Goal: Browse casually: Explore the website without a specific task or goal

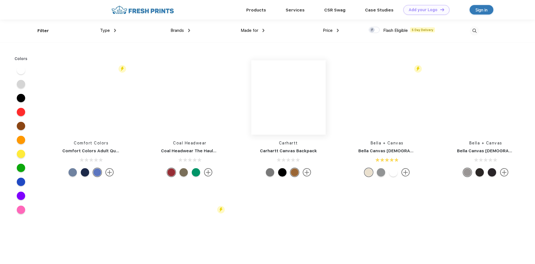
scroll to position [6153, 0]
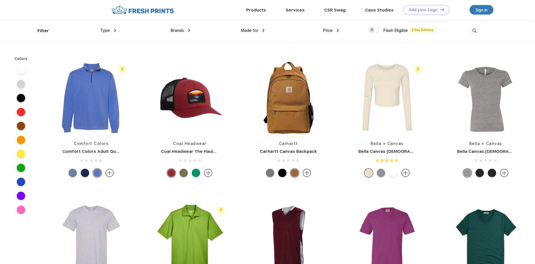
click at [284, 175] on div at bounding box center [282, 173] width 8 height 8
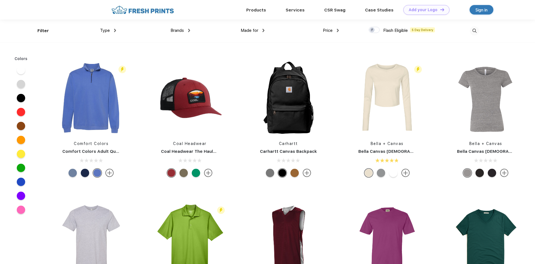
click at [257, 173] on div at bounding box center [288, 173] width 83 height 8
click at [265, 172] on div at bounding box center [288, 173] width 83 height 8
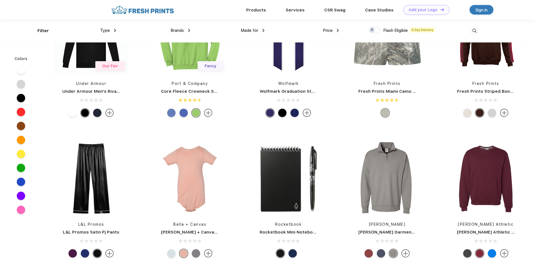
scroll to position [9286, 0]
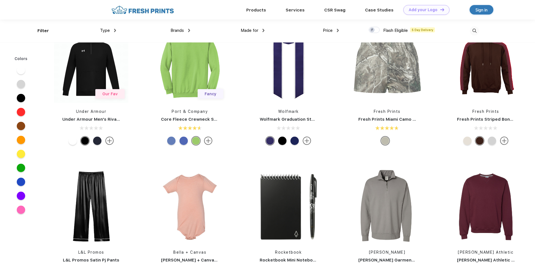
click at [282, 144] on div at bounding box center [282, 141] width 8 height 8
click at [291, 142] on div at bounding box center [295, 141] width 8 height 8
click at [292, 141] on div at bounding box center [295, 141] width 8 height 8
click at [281, 143] on div at bounding box center [282, 141] width 8 height 8
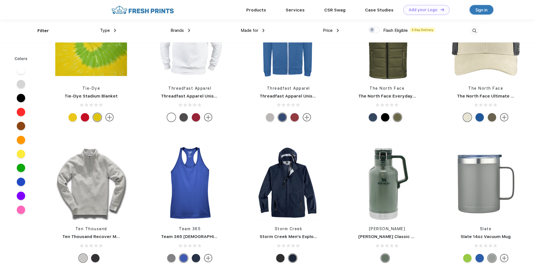
scroll to position [10292, 0]
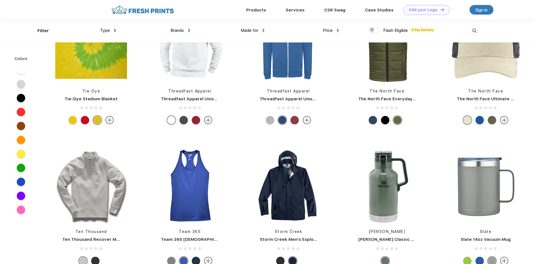
click at [87, 121] on div at bounding box center [85, 120] width 8 height 8
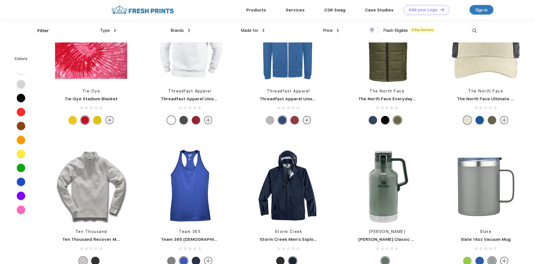
click at [85, 122] on div at bounding box center [85, 120] width 8 height 8
click at [73, 122] on div at bounding box center [73, 120] width 8 height 8
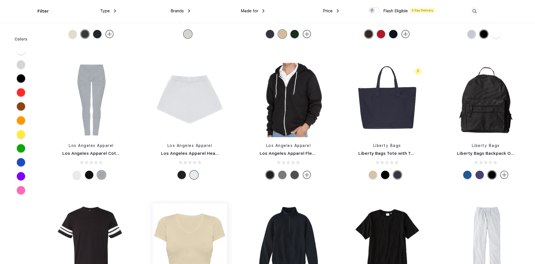
scroll to position [11411, 0]
